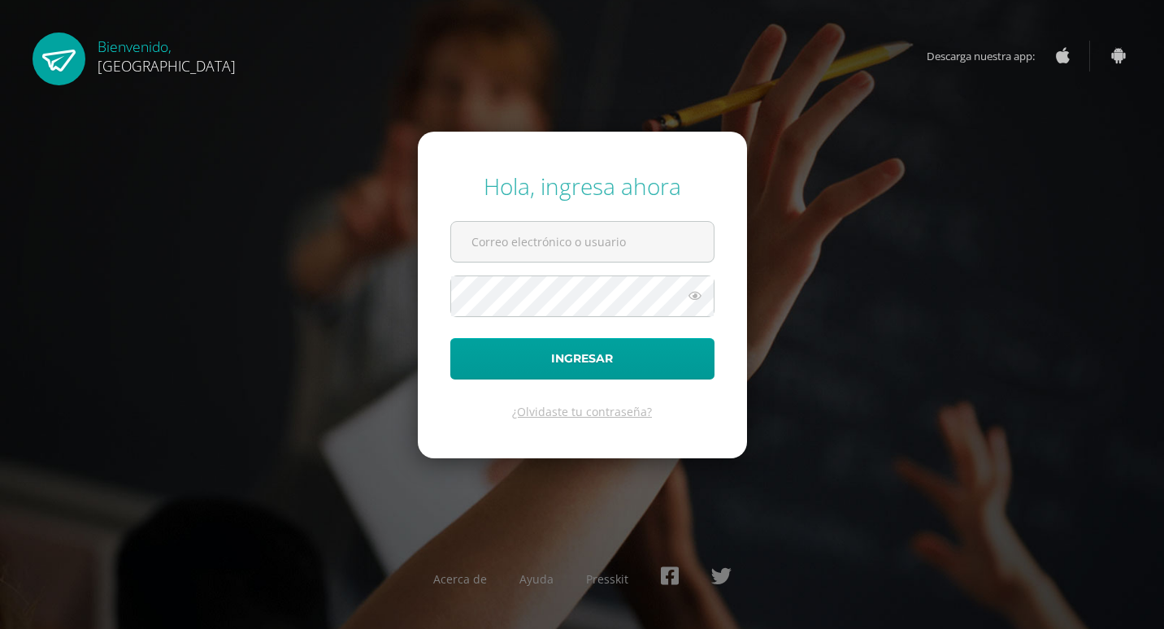
type input "2025971"
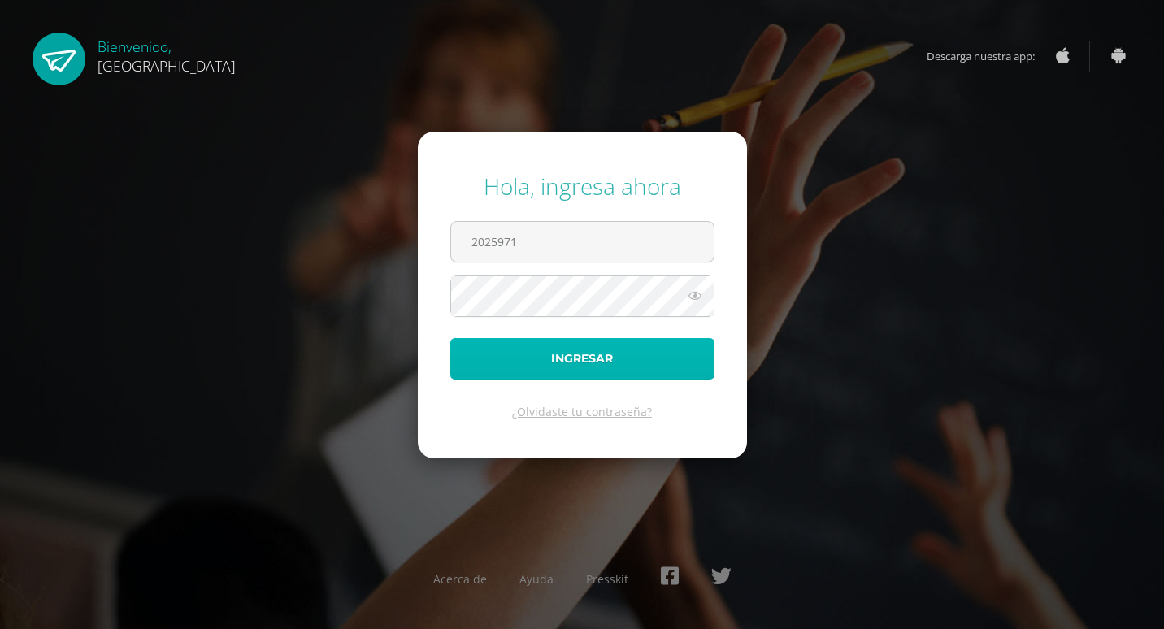
click at [594, 345] on button "Ingresar" at bounding box center [582, 358] width 264 height 41
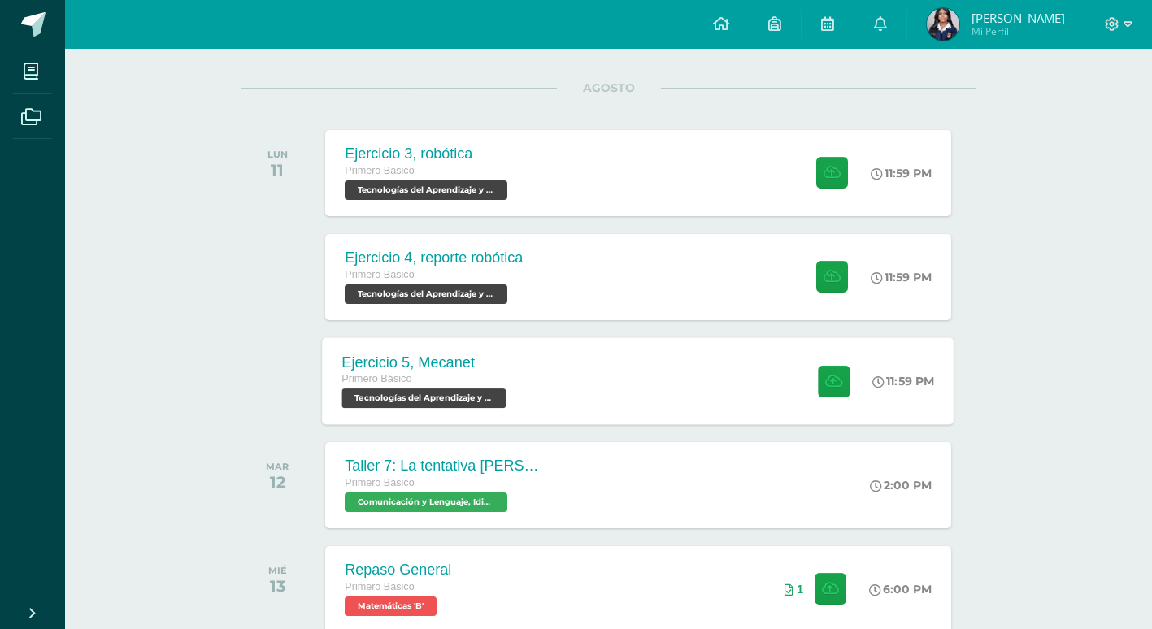
scroll to position [163, 0]
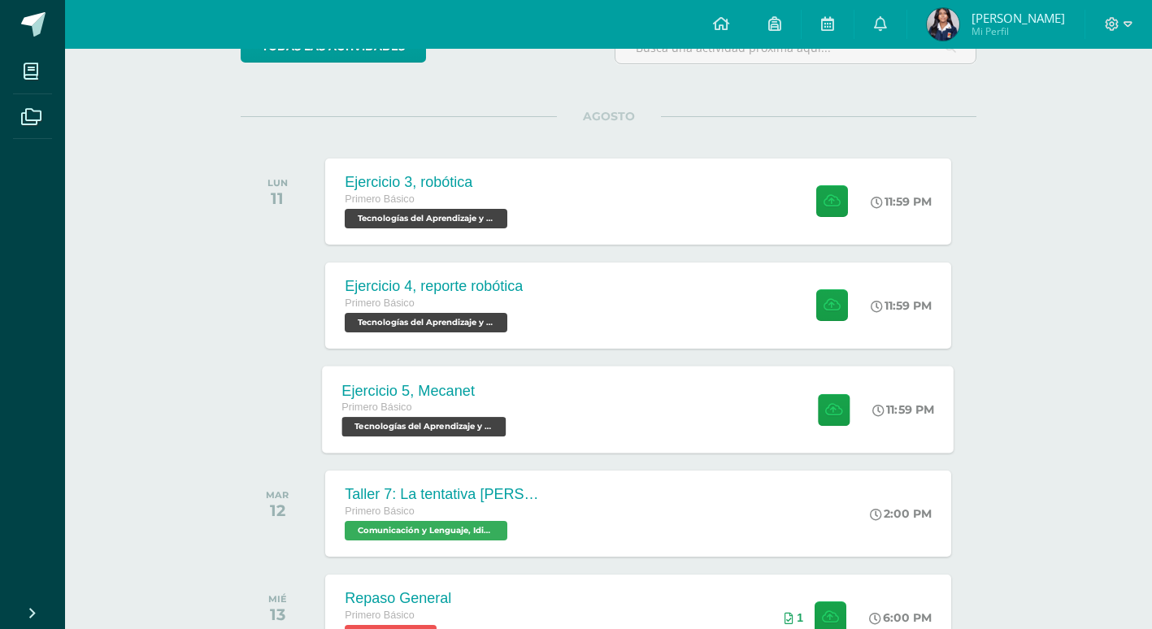
drag, startPoint x: 509, startPoint y: 386, endPoint x: 474, endPoint y: 399, distance: 37.3
click at [474, 399] on div "Ejercicio 5, Mecanet" at bounding box center [426, 390] width 168 height 17
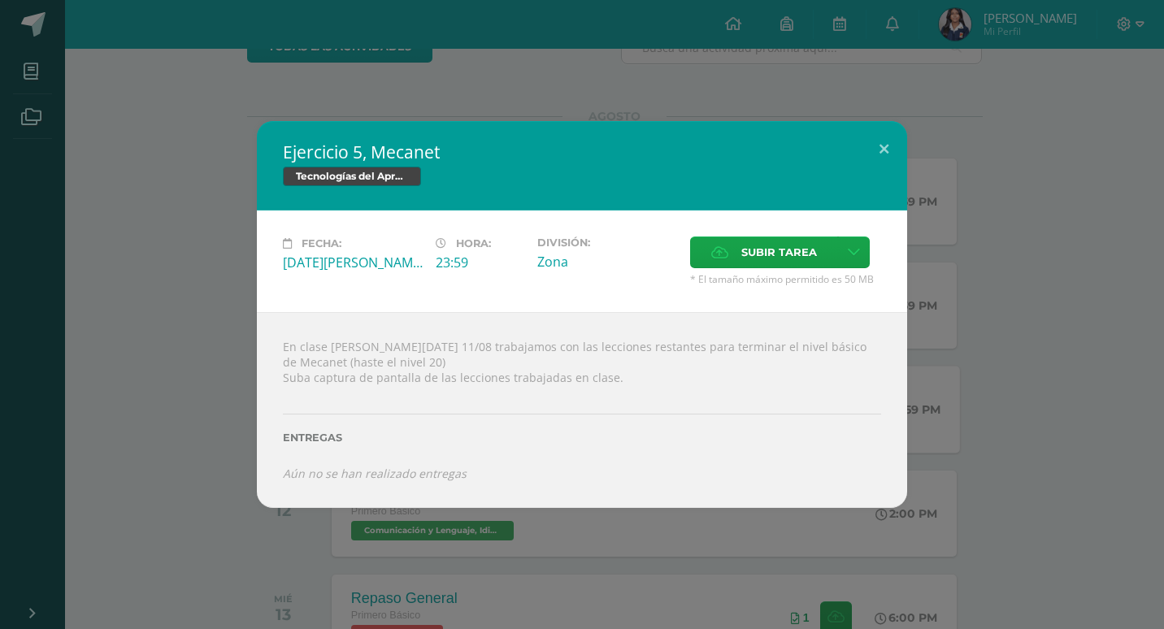
click at [682, 55] on div "Ejercicio 5, Mecanet Tecnologías del Aprendizaje y la Comunicación Fecha: [DATE…" at bounding box center [582, 314] width 1164 height 629
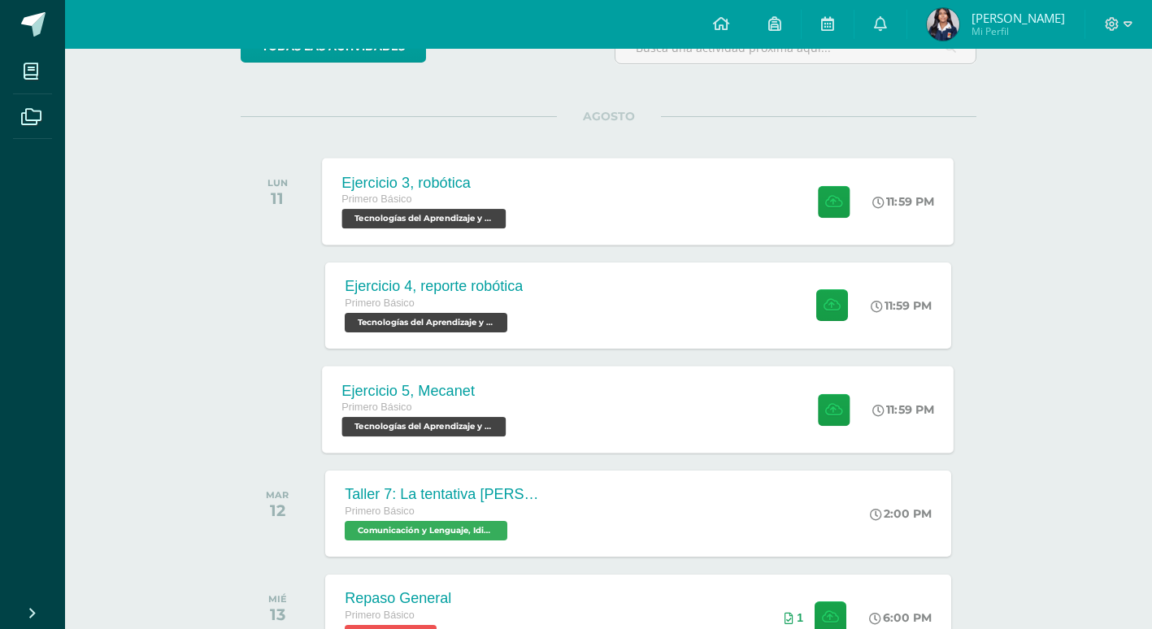
click at [441, 198] on div "Primero Básico" at bounding box center [426, 200] width 168 height 18
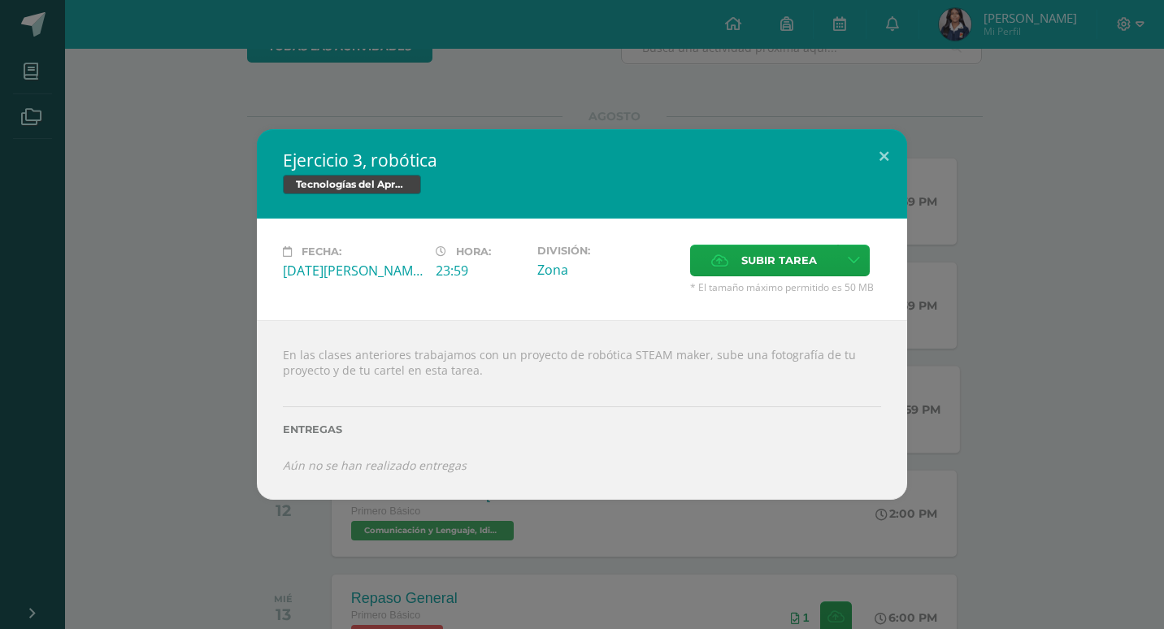
click at [221, 544] on div "Ejercicio 3, robótica Tecnologías del Aprendizaje y la Comunicación Fecha: [DAT…" at bounding box center [582, 314] width 1164 height 629
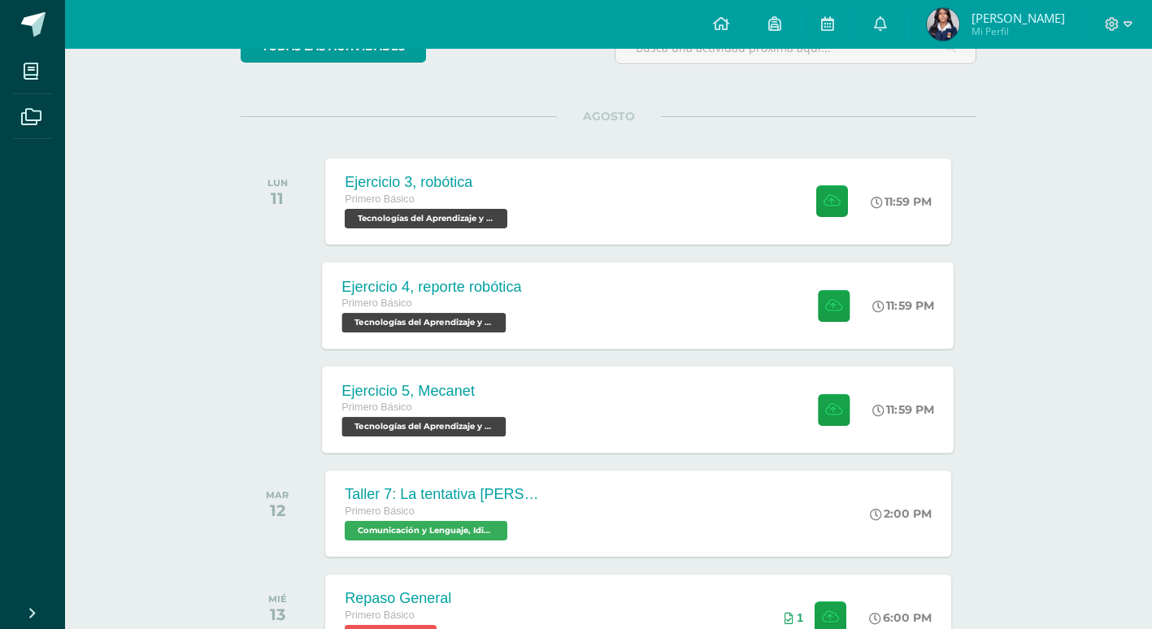
click at [413, 303] on div "Primero Básico" at bounding box center [432, 304] width 180 height 18
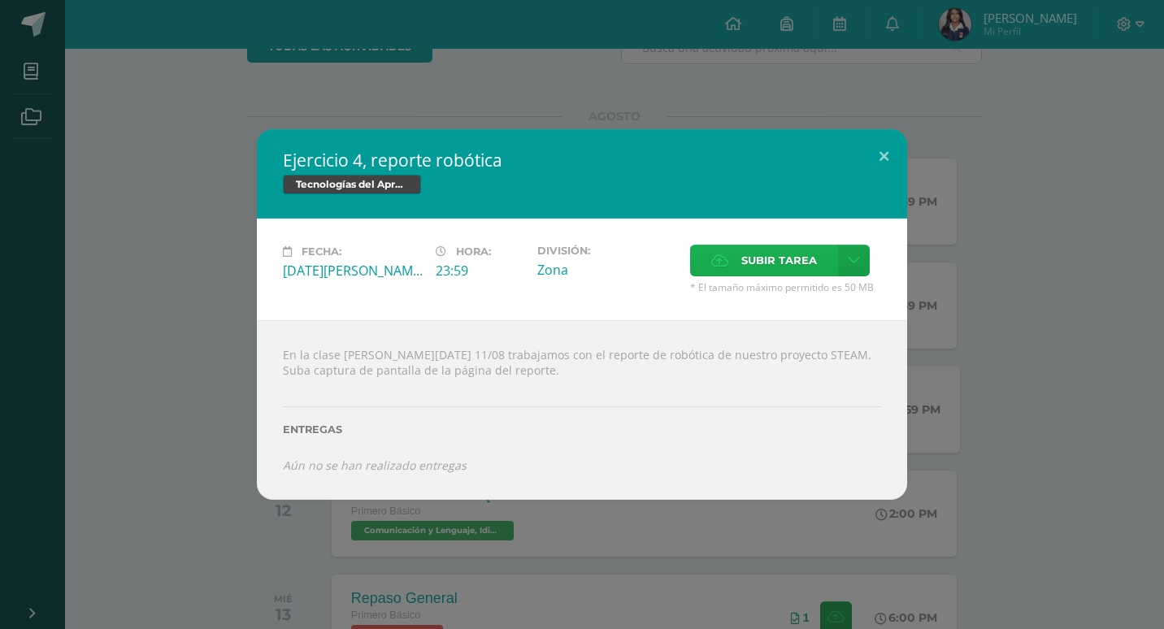
click at [760, 254] on span "Subir tarea" at bounding box center [779, 260] width 76 height 30
click at [0, 0] on input "Subir tarea" at bounding box center [0, 0] width 0 height 0
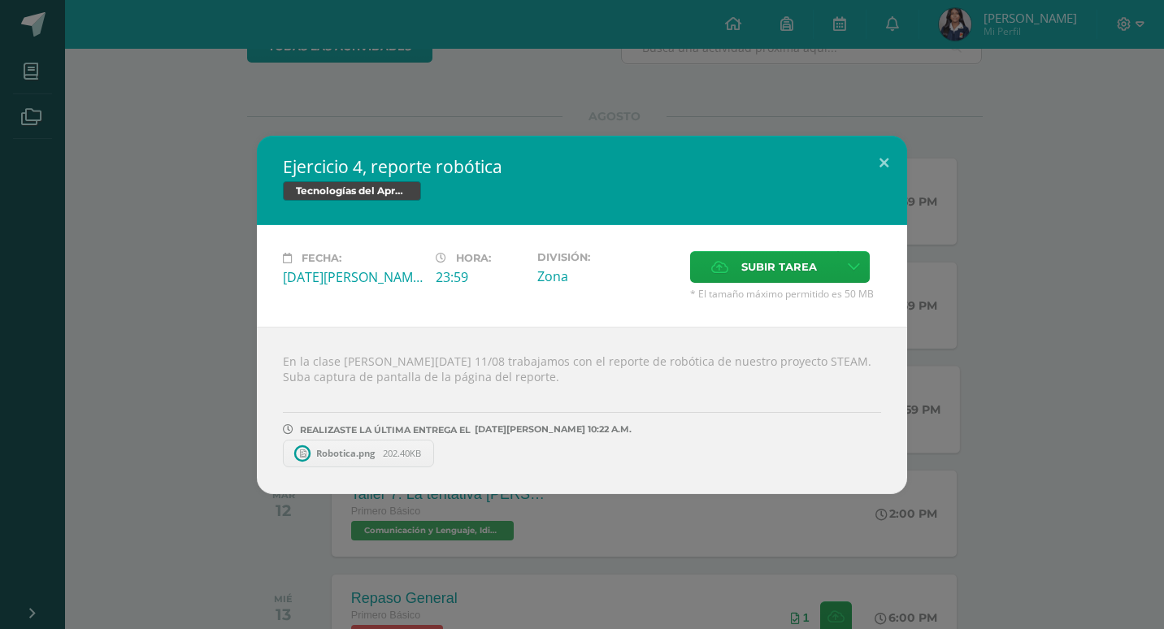
click at [343, 447] on span "Robotica.png" at bounding box center [345, 453] width 75 height 12
click at [885, 156] on button at bounding box center [884, 163] width 46 height 55
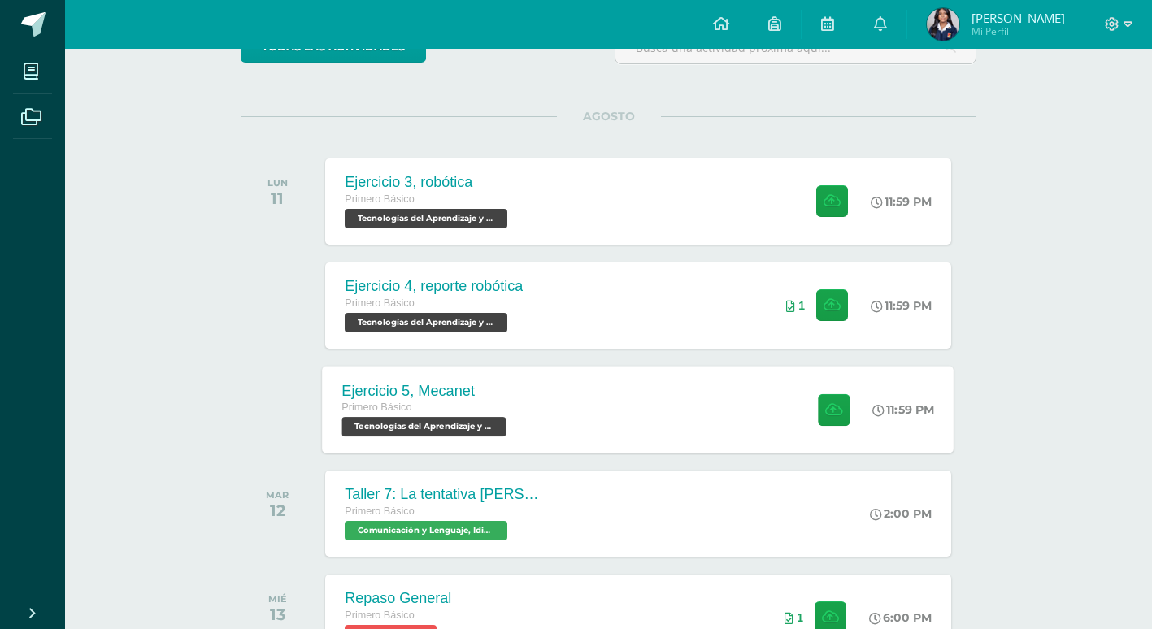
click at [532, 381] on div "Ejercicio 5, Mecanet Primero Básico Tecnologías del Aprendizaje y la Comunicaci…" at bounding box center [639, 409] width 632 height 87
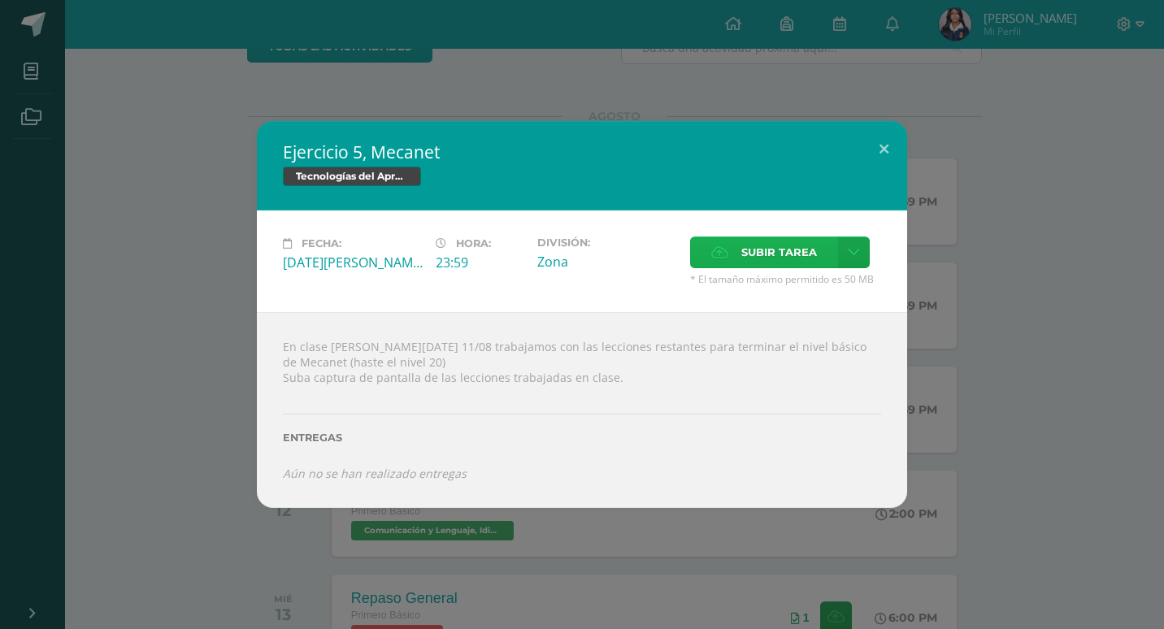
click at [746, 245] on span "Subir tarea" at bounding box center [779, 252] width 76 height 30
click at [0, 0] on input "Subir tarea" at bounding box center [0, 0] width 0 height 0
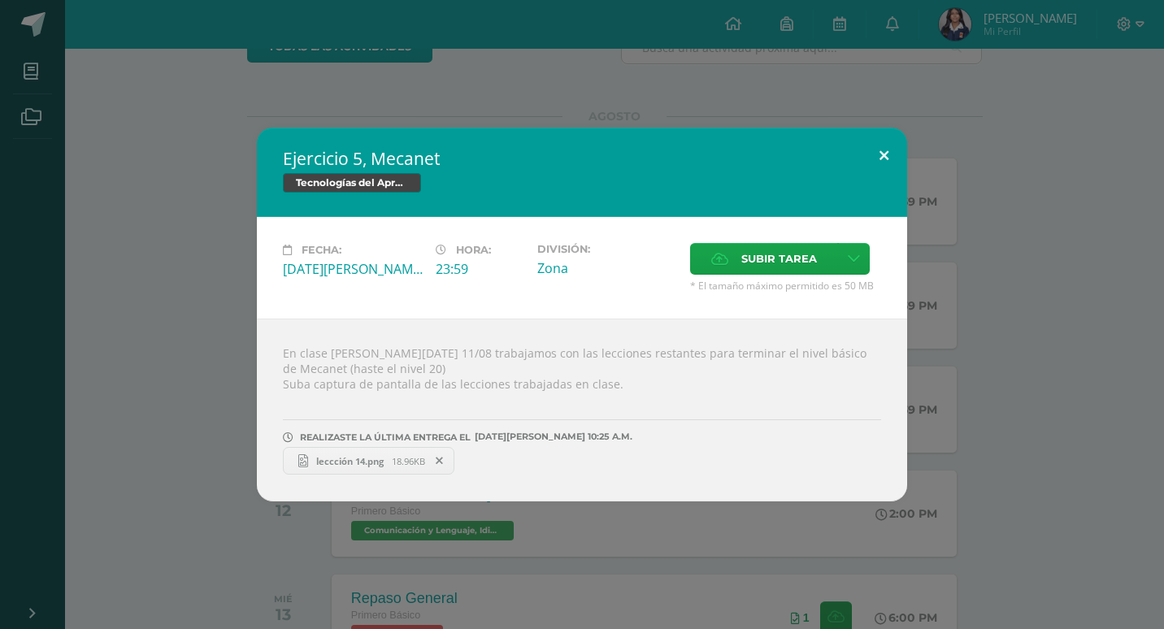
click at [886, 152] on button at bounding box center [884, 155] width 46 height 55
